Goal: Task Accomplishment & Management: Manage account settings

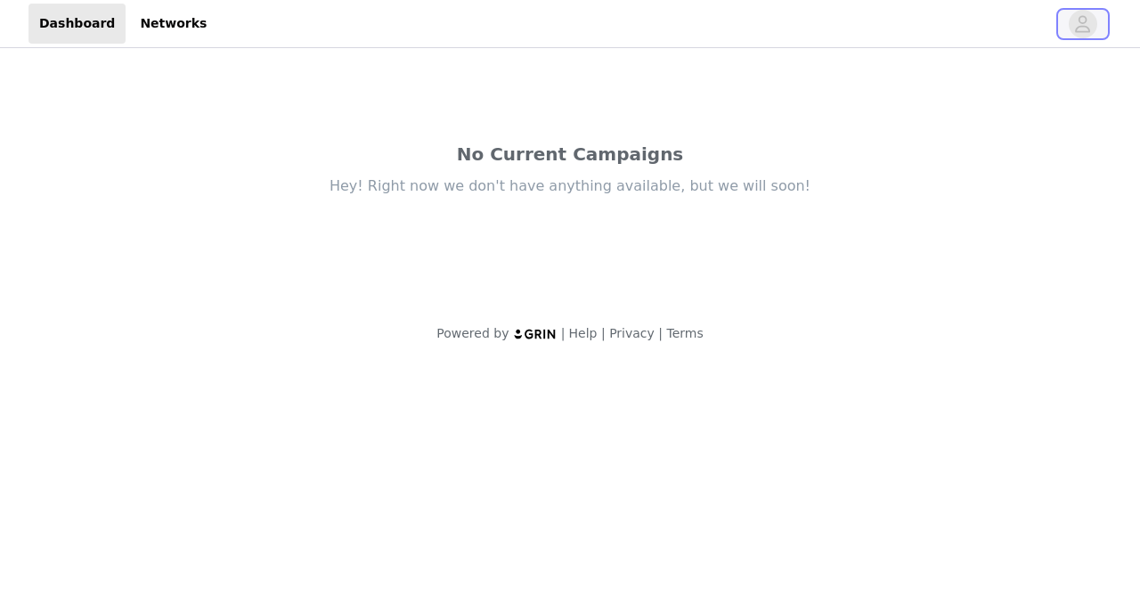
click at [1075, 28] on icon "avatar" at bounding box center [1082, 24] width 17 height 28
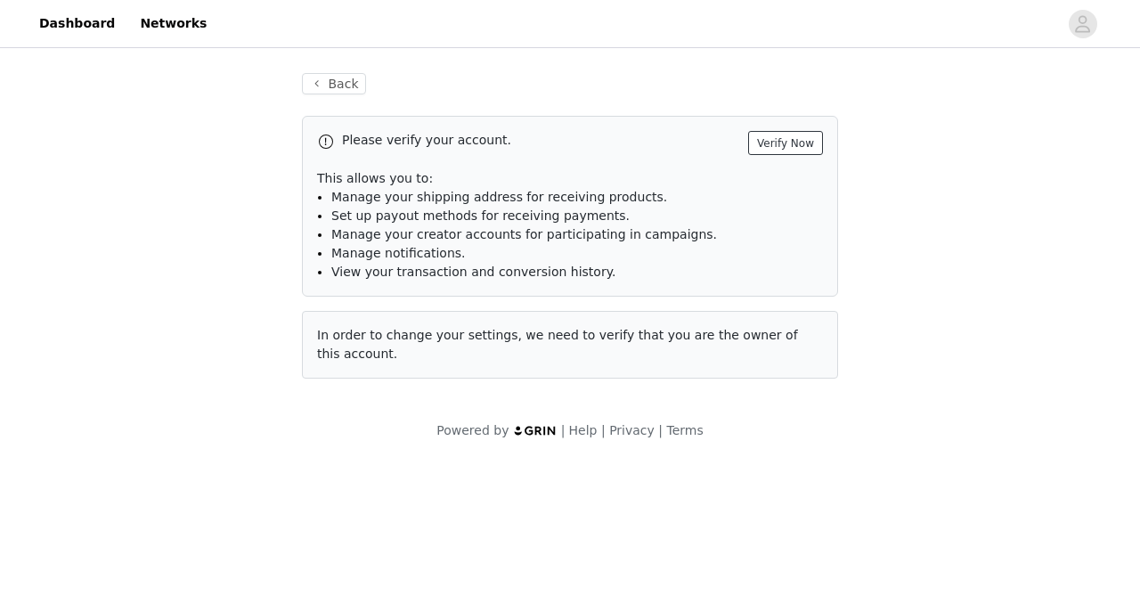
click at [784, 142] on button "Verify Now" at bounding box center [785, 143] width 75 height 24
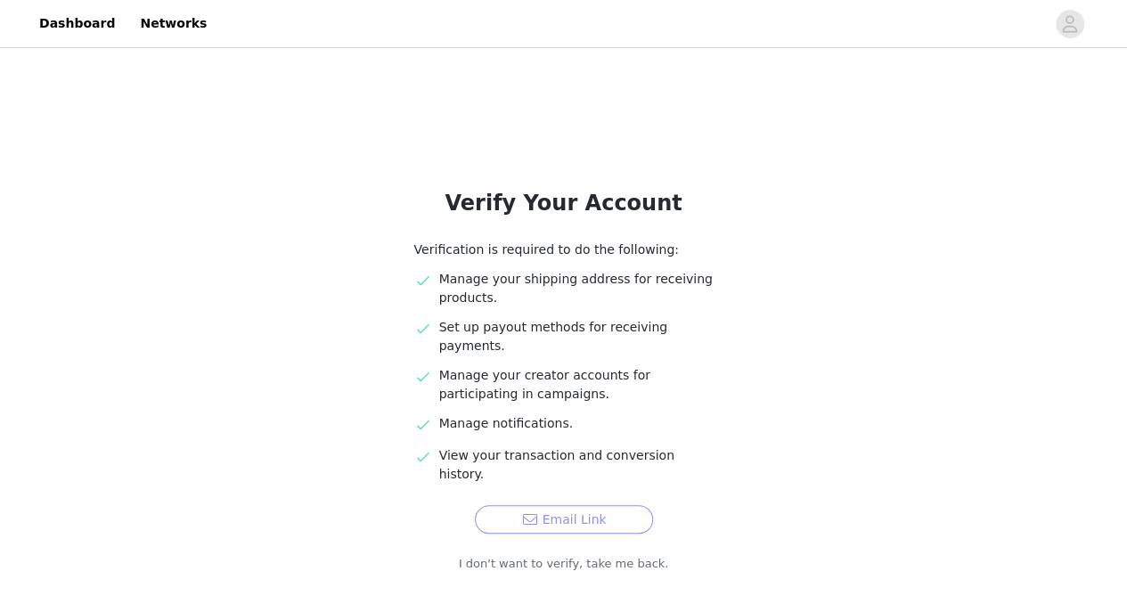
click at [575, 505] on button "Email Link" at bounding box center [564, 519] width 178 height 28
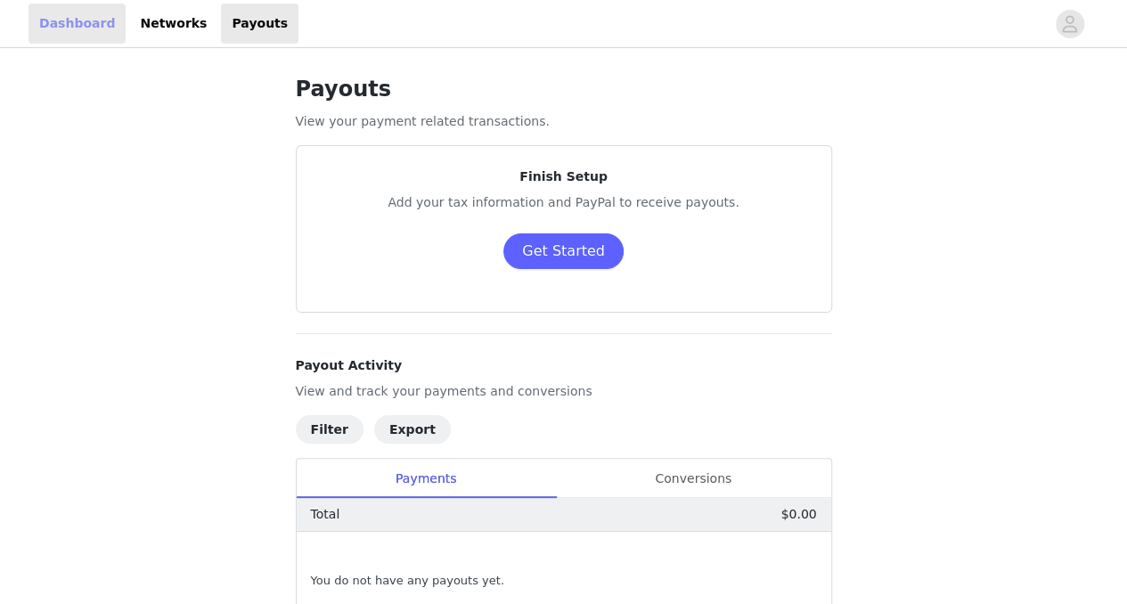
click at [69, 20] on link "Dashboard" at bounding box center [76, 24] width 97 height 40
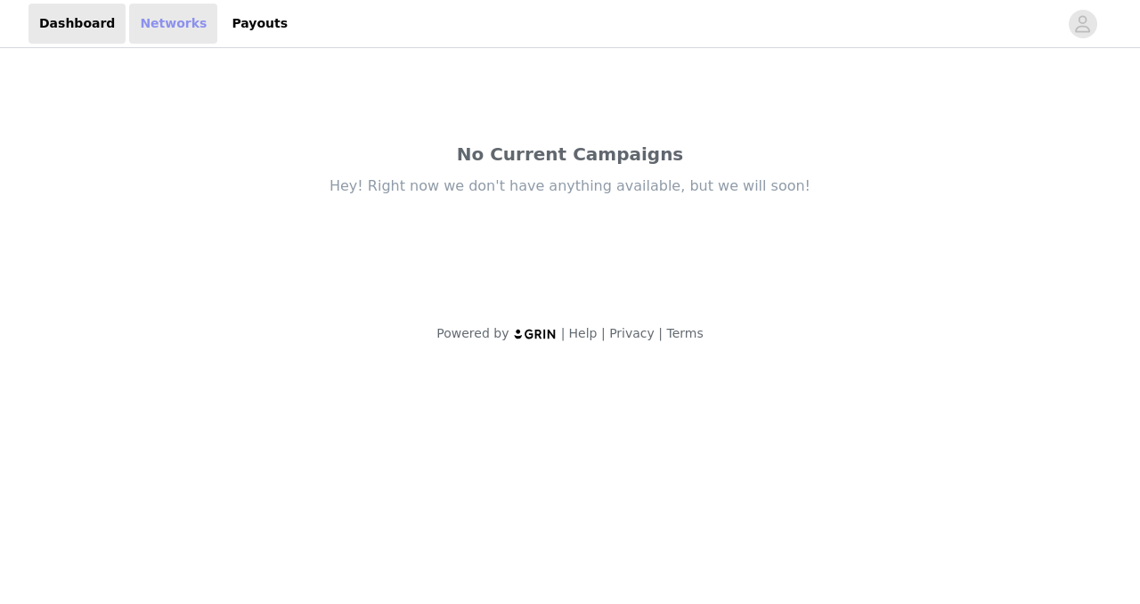
click at [134, 23] on link "Networks" at bounding box center [173, 24] width 88 height 40
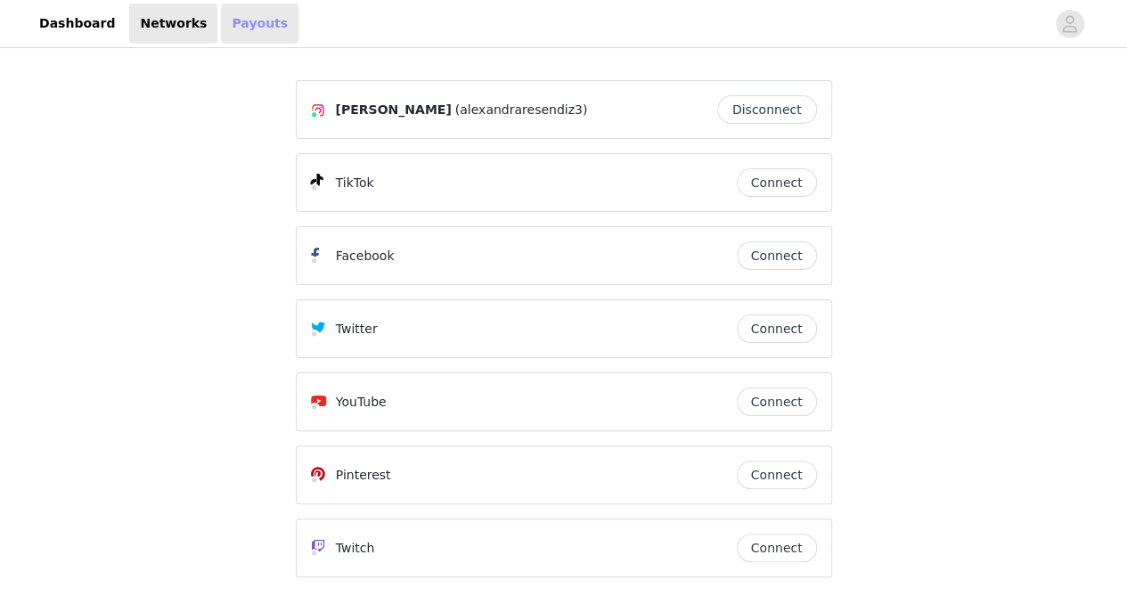
click at [229, 22] on link "Payouts" at bounding box center [259, 24] width 77 height 40
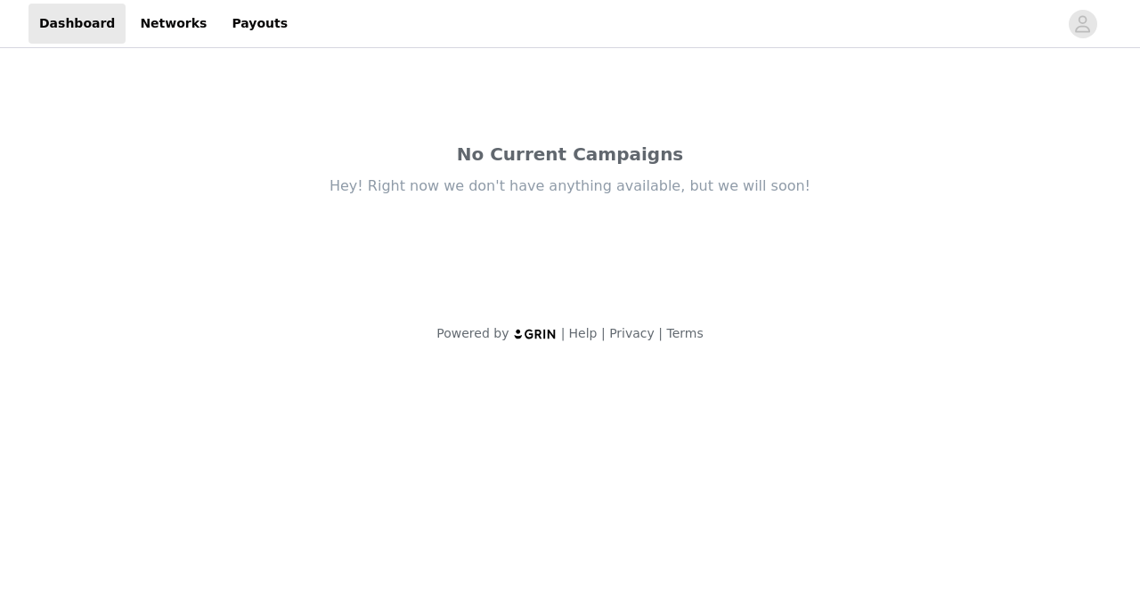
click at [112, 20] on div "Dashboard Networks Payouts" at bounding box center [163, 24] width 270 height 40
click at [152, 29] on link "Networks" at bounding box center [173, 24] width 88 height 40
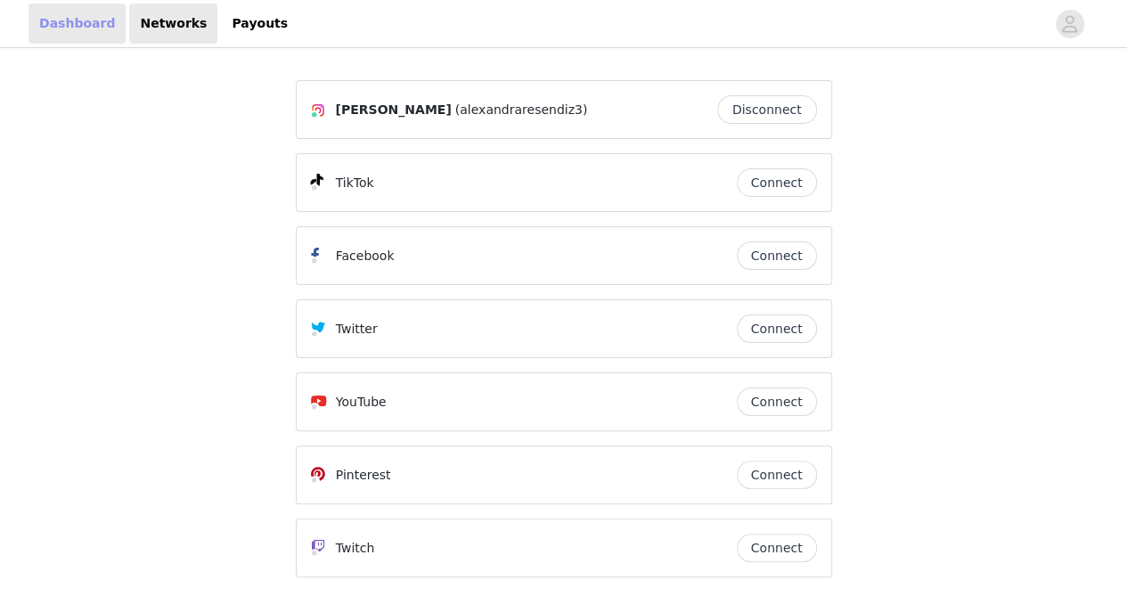
click at [80, 22] on link "Dashboard" at bounding box center [76, 24] width 97 height 40
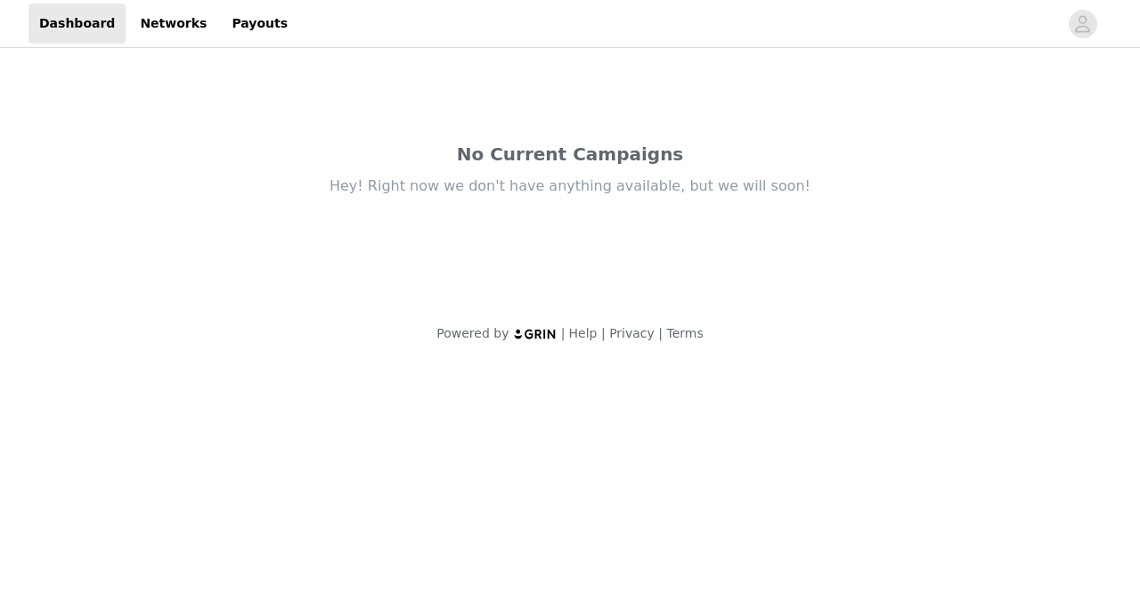
click at [489, 186] on div "Hey! Right now we don't have anything available, but we will soon!" at bounding box center [570, 186] width 748 height 20
click at [167, 24] on link "Networks" at bounding box center [173, 24] width 88 height 40
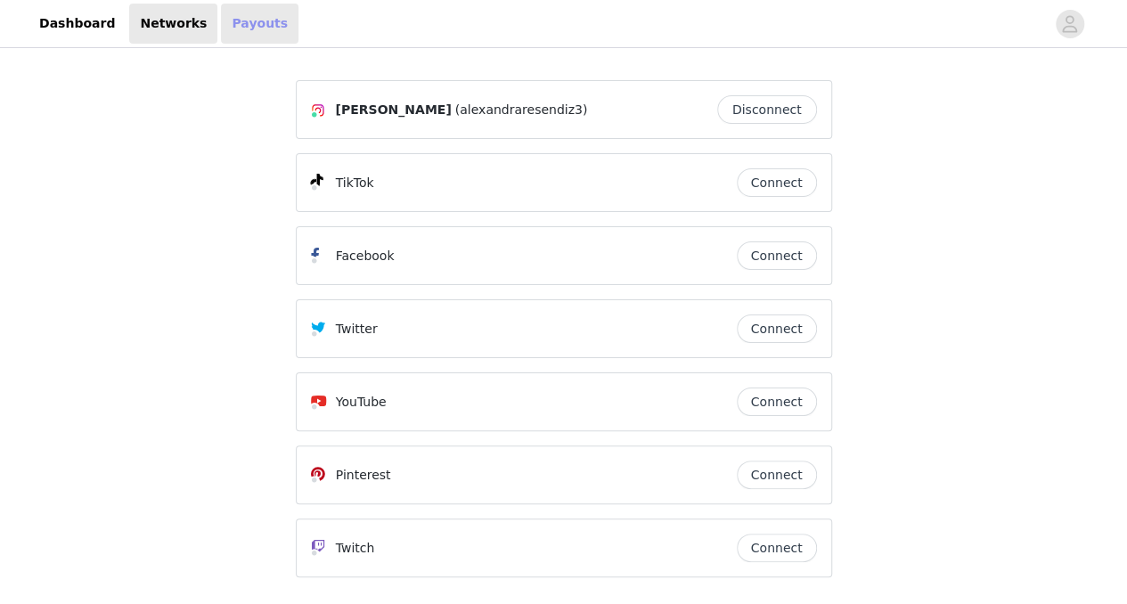
click at [254, 22] on link "Payouts" at bounding box center [259, 24] width 77 height 40
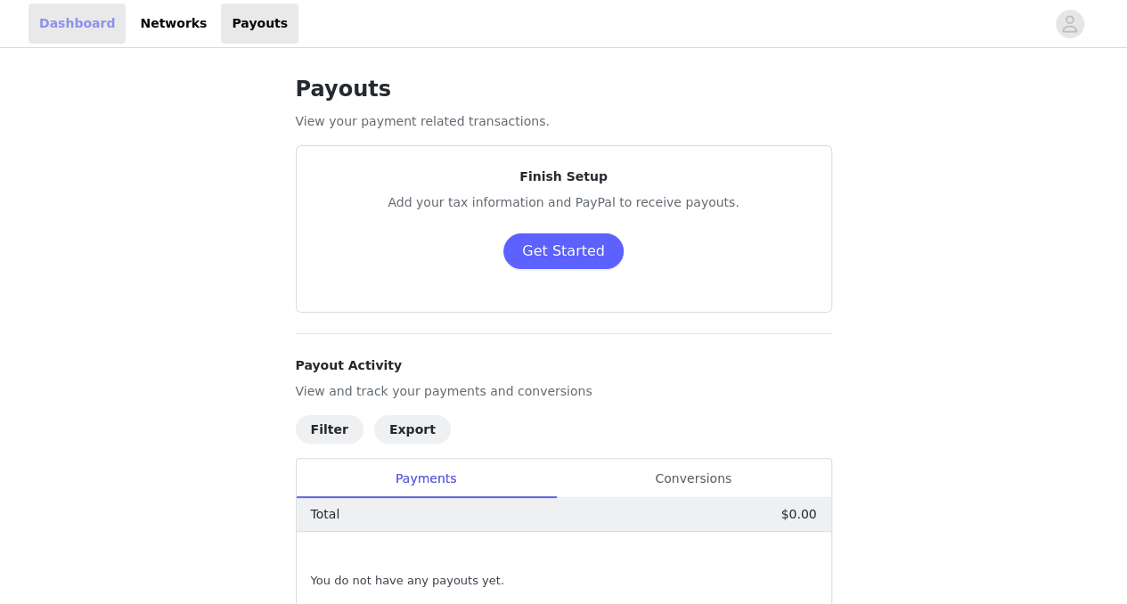
click at [82, 17] on link "Dashboard" at bounding box center [76, 24] width 97 height 40
